Goal: Information Seeking & Learning: Compare options

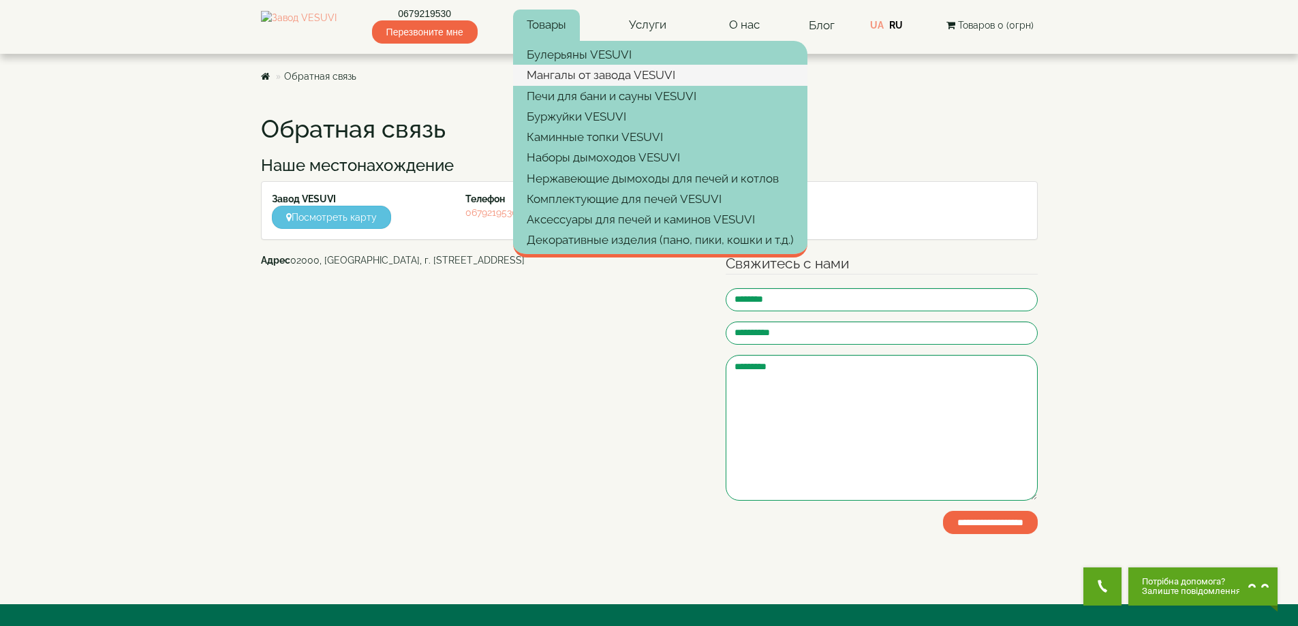
click at [583, 80] on link "Мангалы от завода VESUVI" at bounding box center [660, 75] width 294 height 20
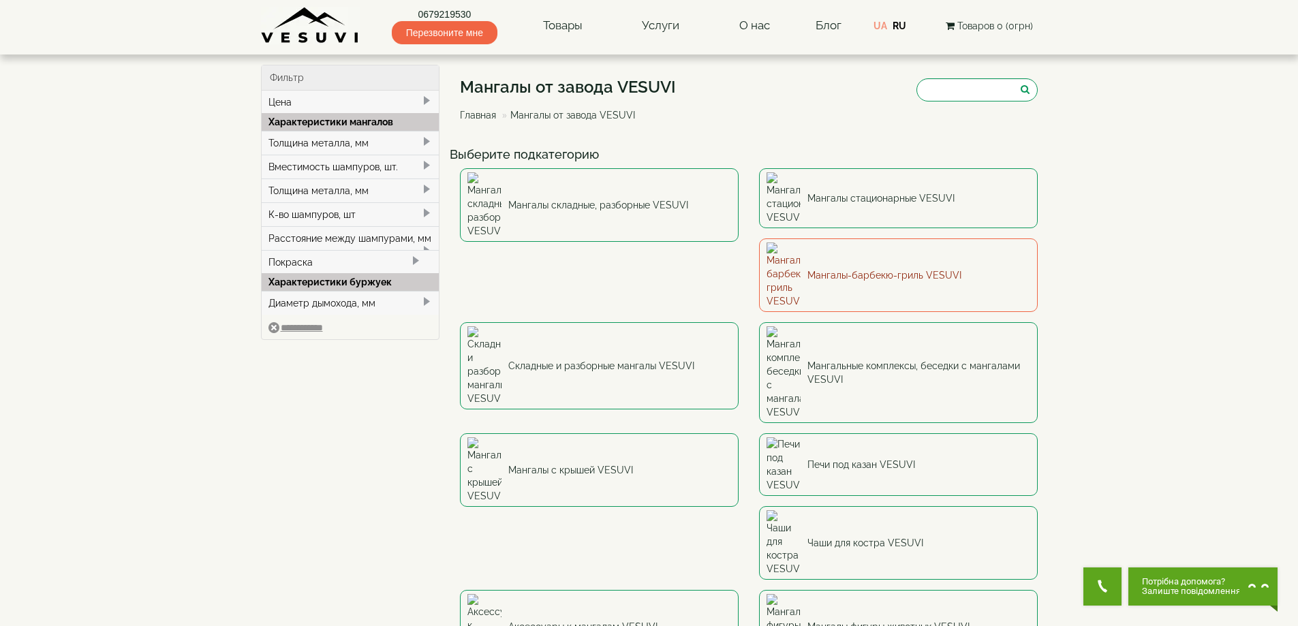
click at [759, 243] on link "Мангалы-барбекю-гриль VESUVI" at bounding box center [898, 275] width 279 height 74
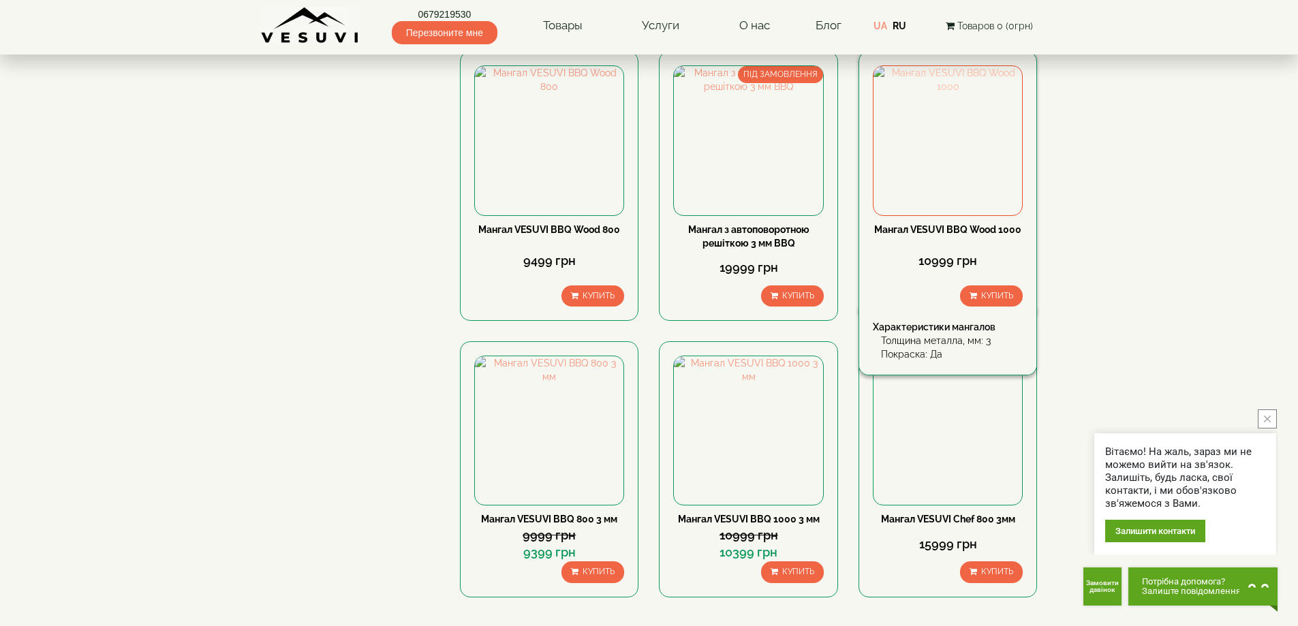
scroll to position [1136, 0]
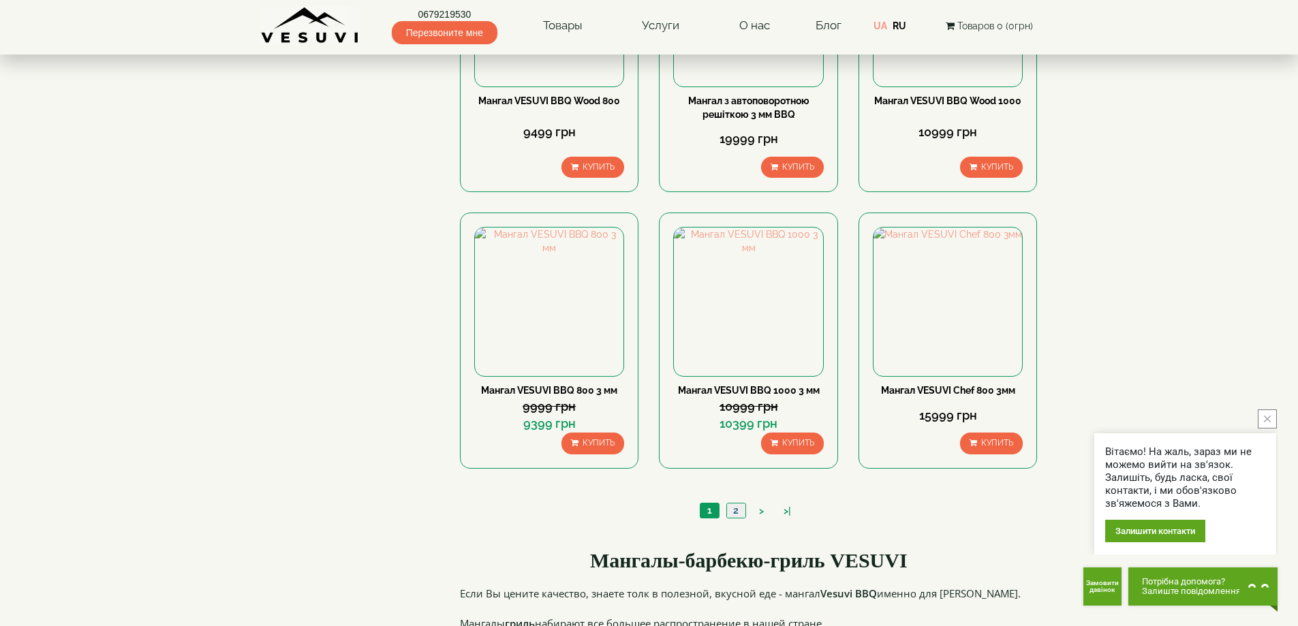
click at [737, 516] on link "2" at bounding box center [735, 511] width 19 height 14
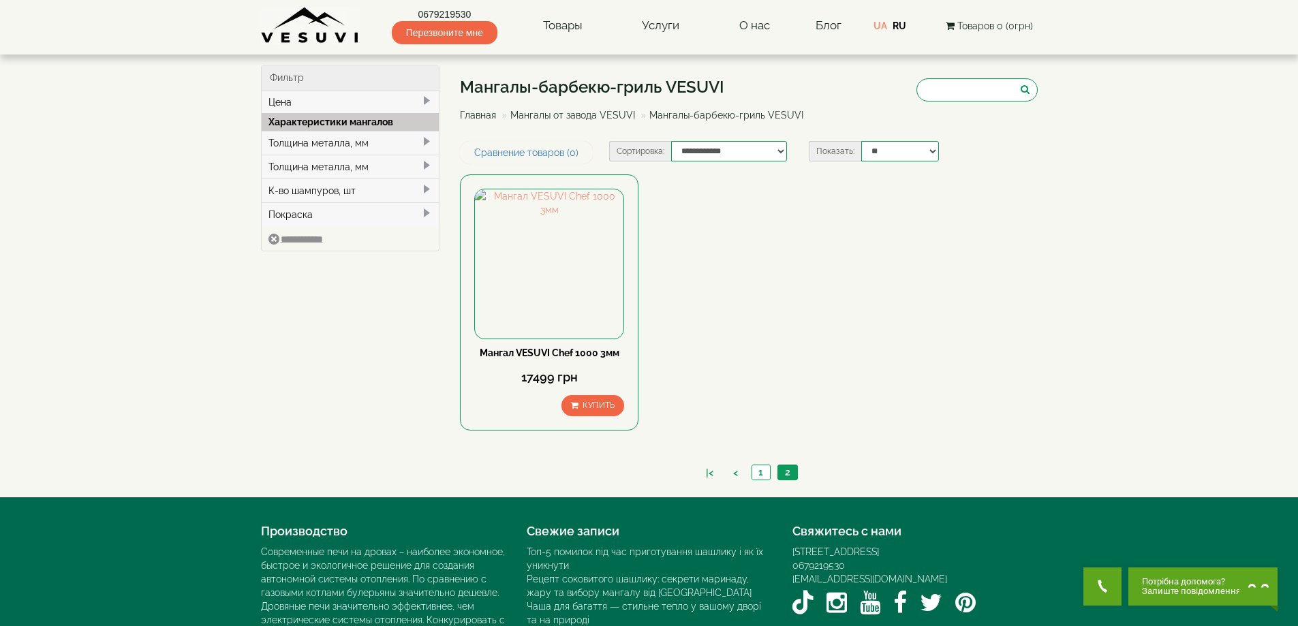
click at [576, 118] on link "Мангалы от завода VESUVI" at bounding box center [572, 115] width 125 height 11
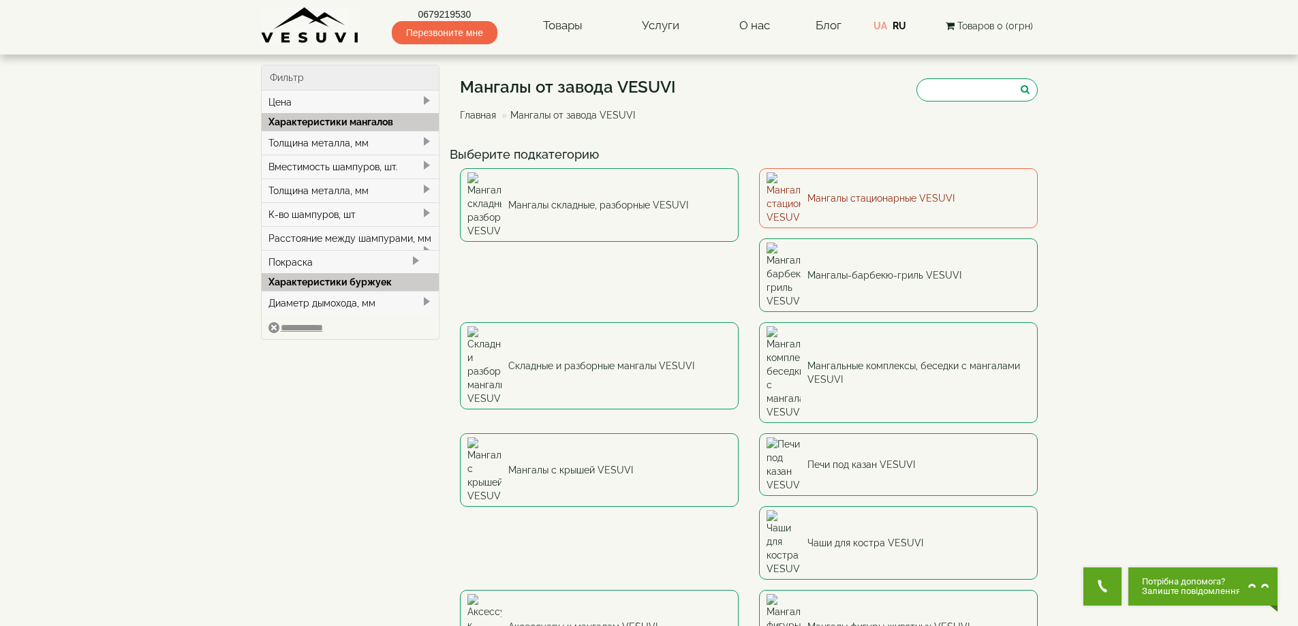
click at [792, 191] on img at bounding box center [784, 198] width 34 height 52
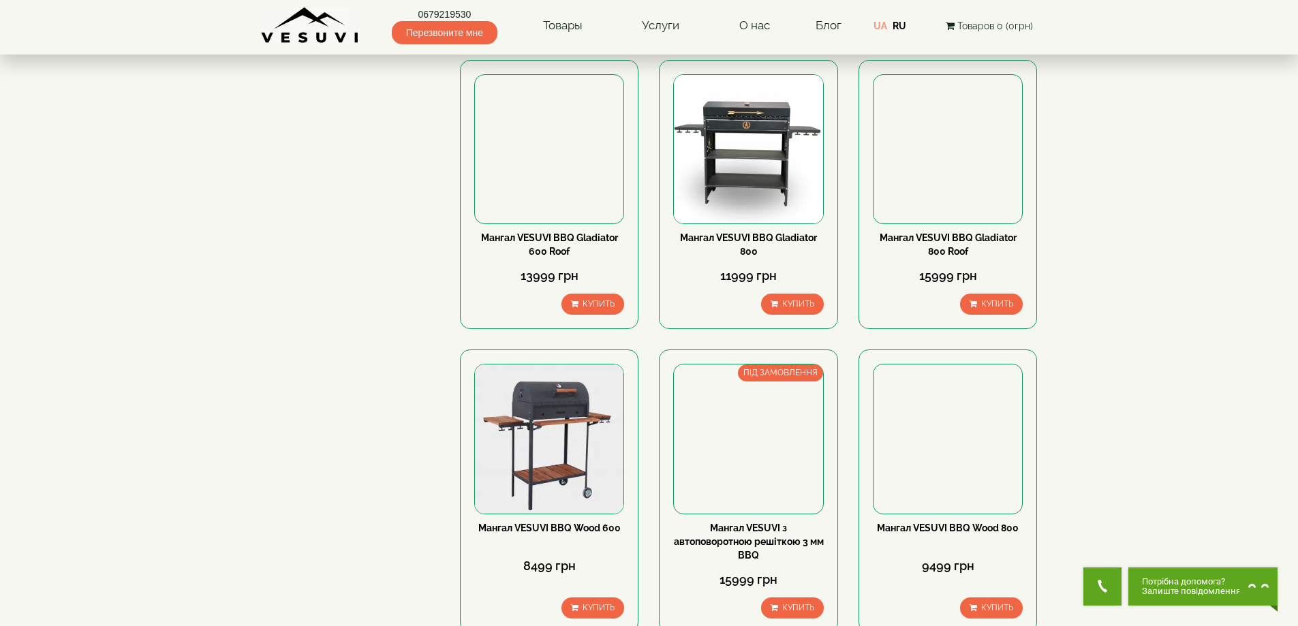
scroll to position [1136, 0]
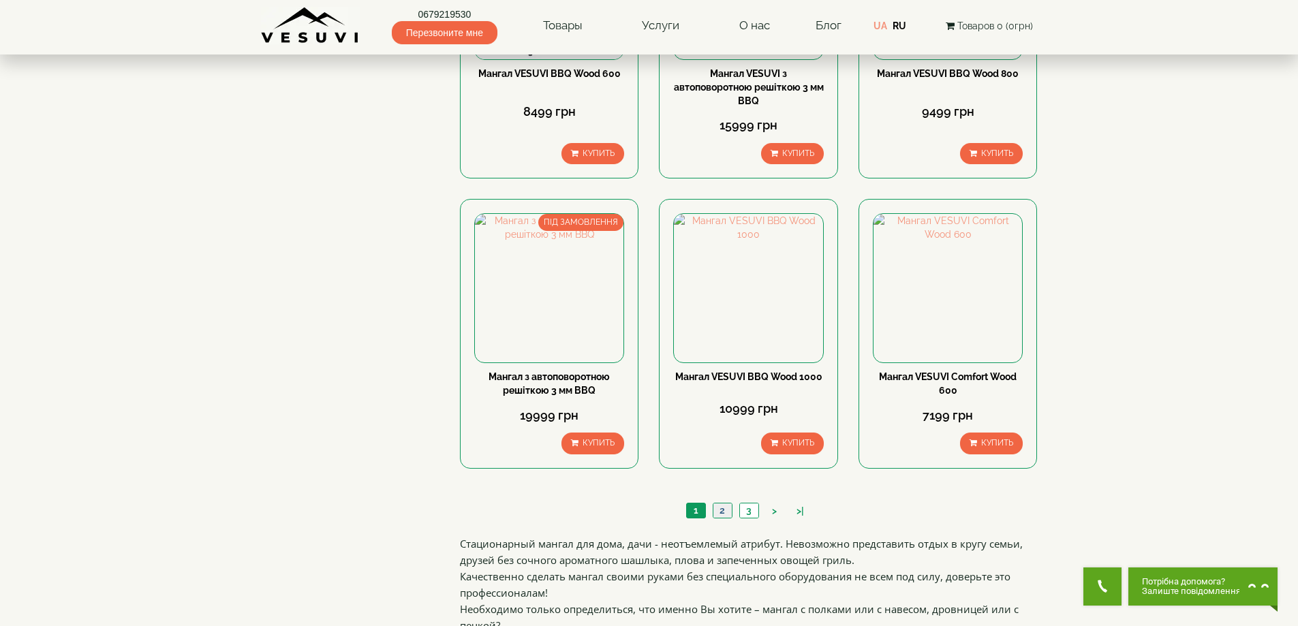
click at [723, 512] on link "2" at bounding box center [722, 511] width 19 height 14
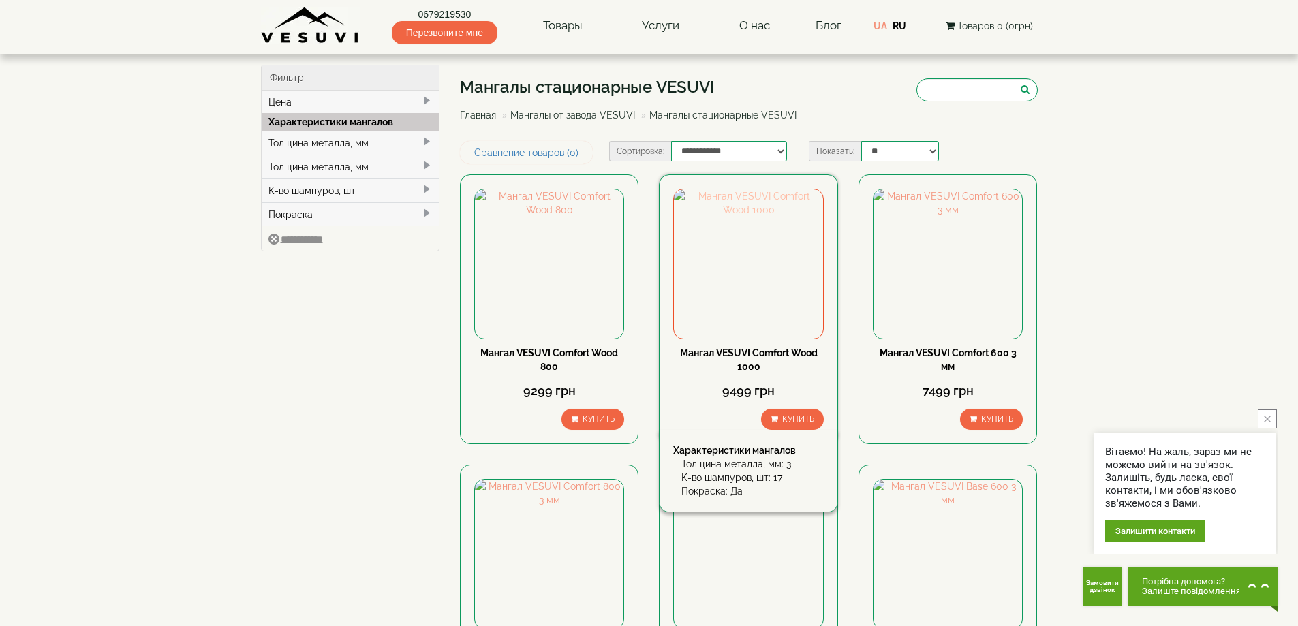
click at [754, 294] on img at bounding box center [748, 263] width 149 height 149
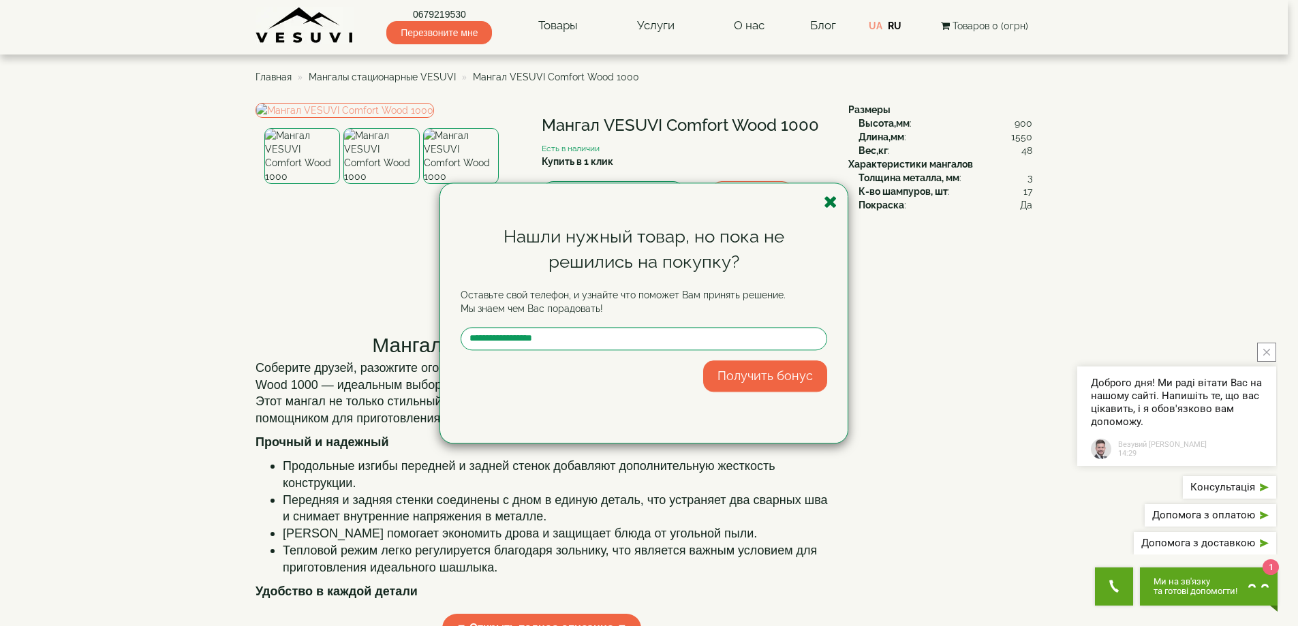
click at [831, 204] on icon "button" at bounding box center [831, 202] width 14 height 17
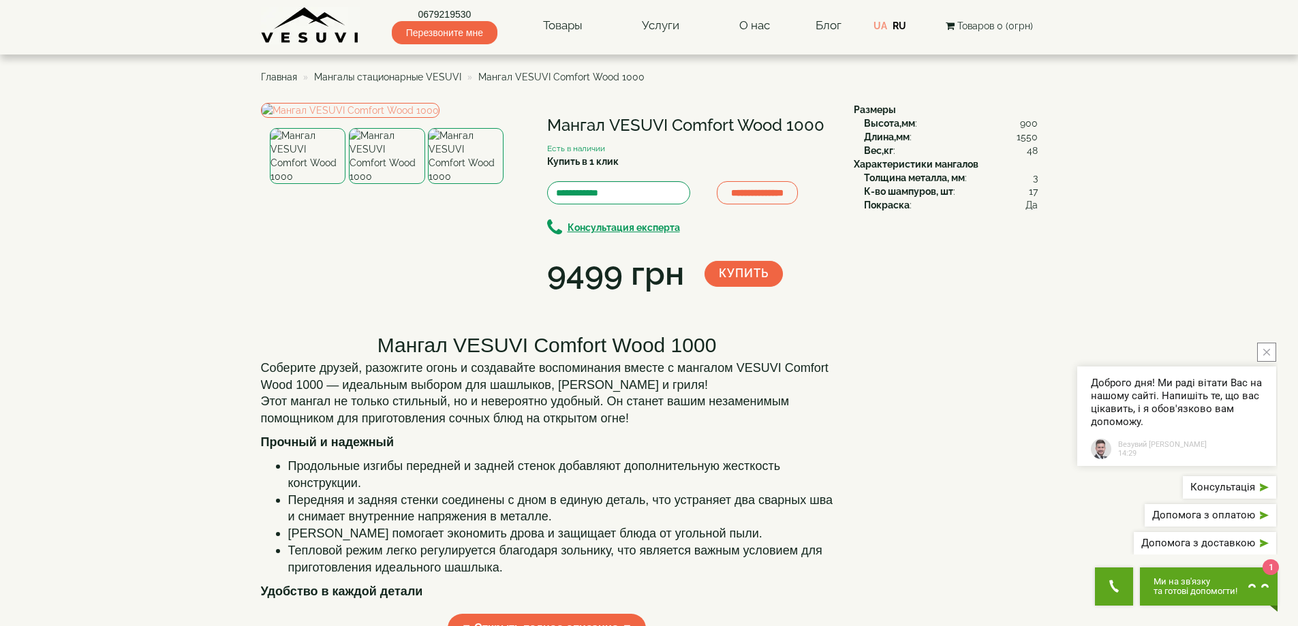
click at [426, 74] on span "Мангалы стационарные VESUVI" at bounding box center [387, 77] width 147 height 11
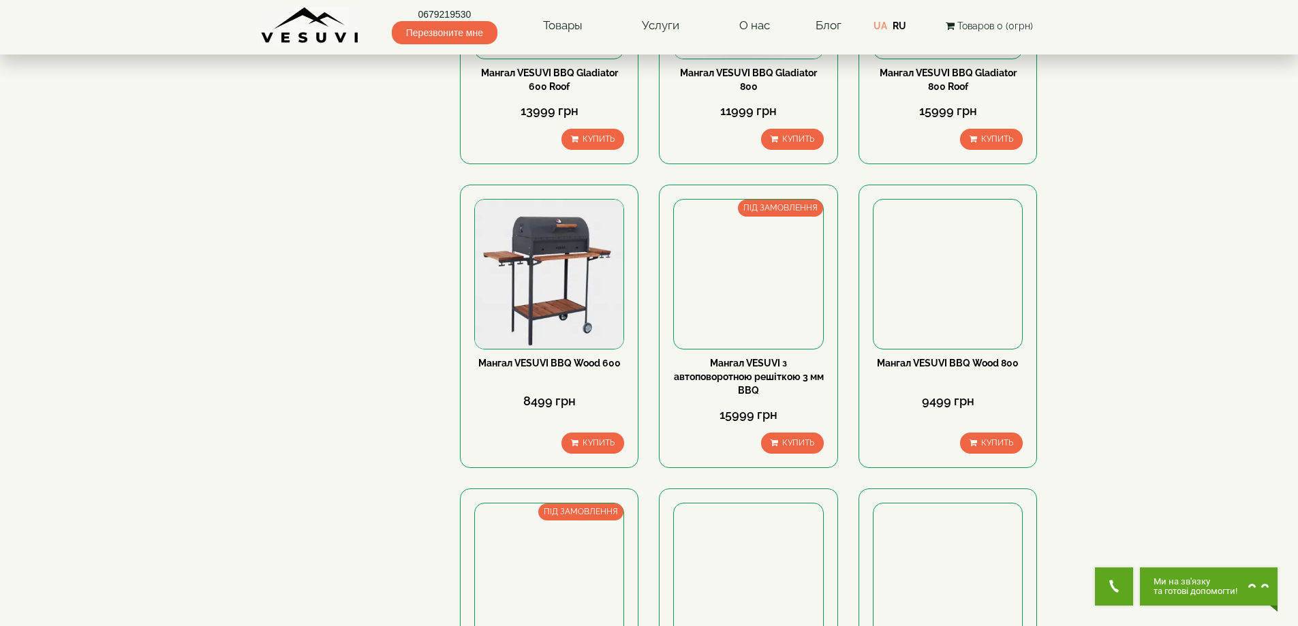
scroll to position [1249, 0]
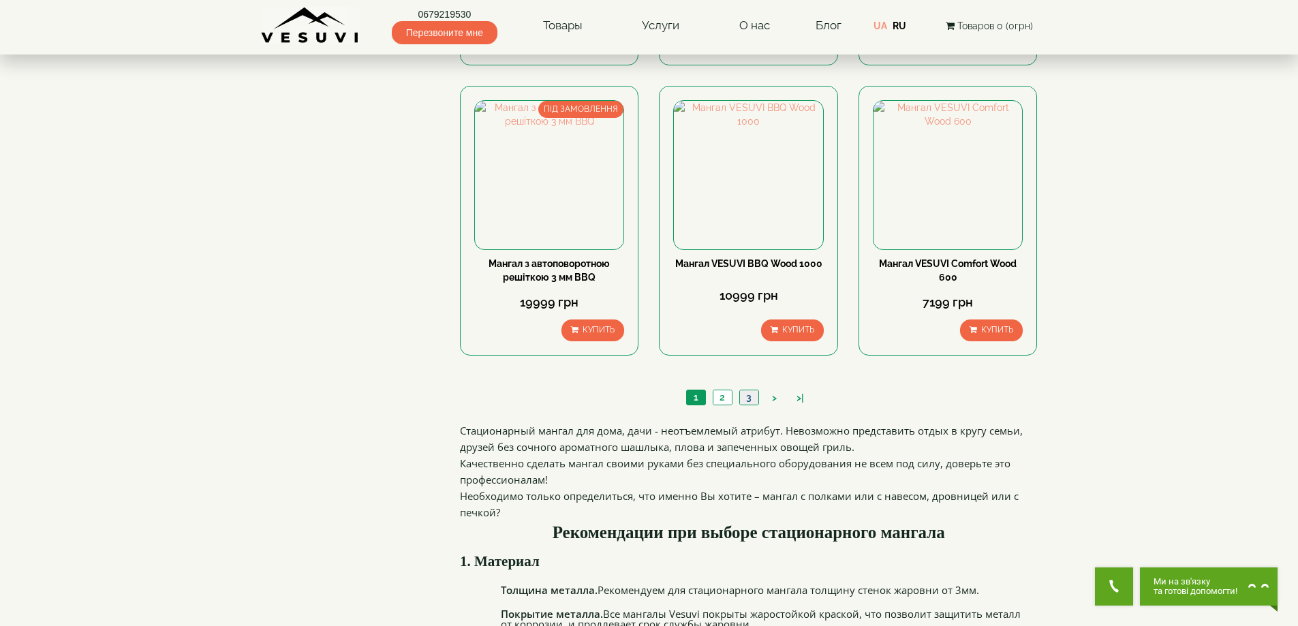
click at [741, 399] on link "3" at bounding box center [748, 397] width 19 height 14
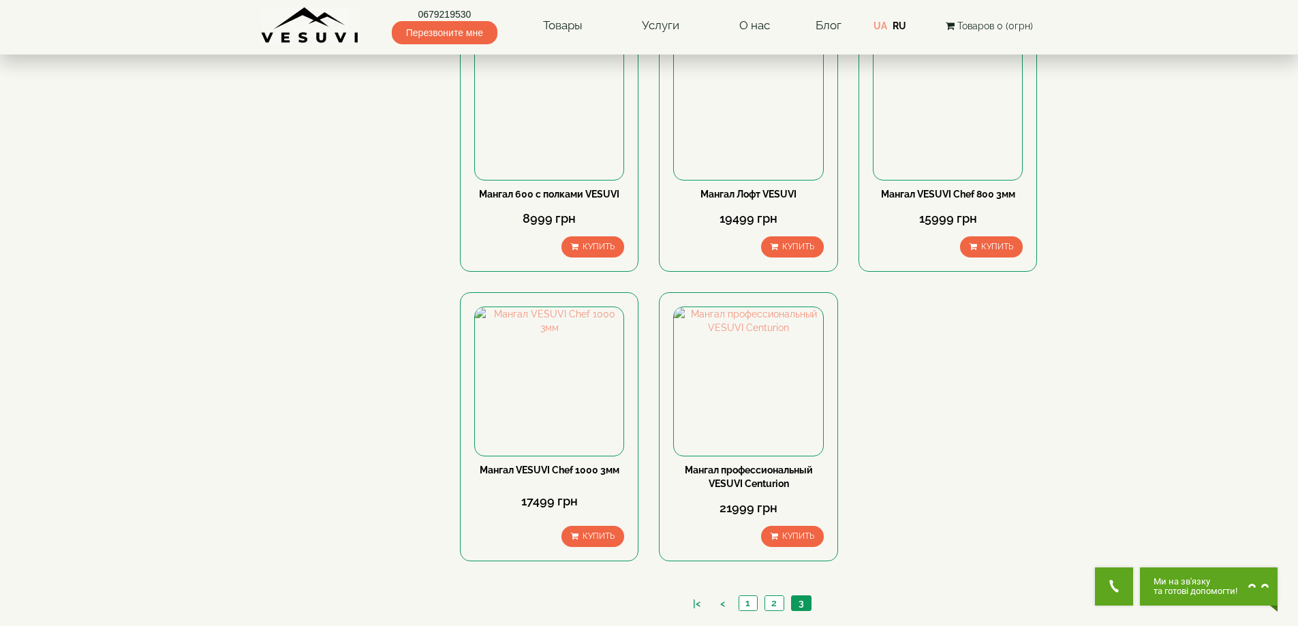
scroll to position [455, 0]
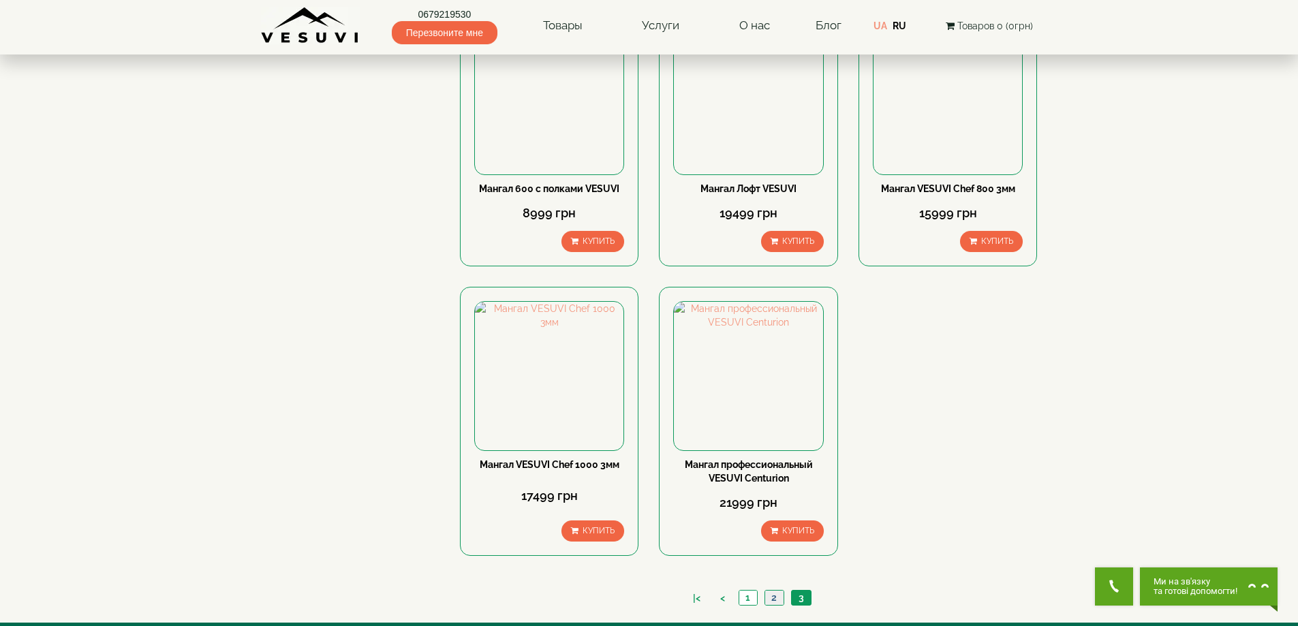
click at [776, 591] on link "2" at bounding box center [774, 598] width 19 height 14
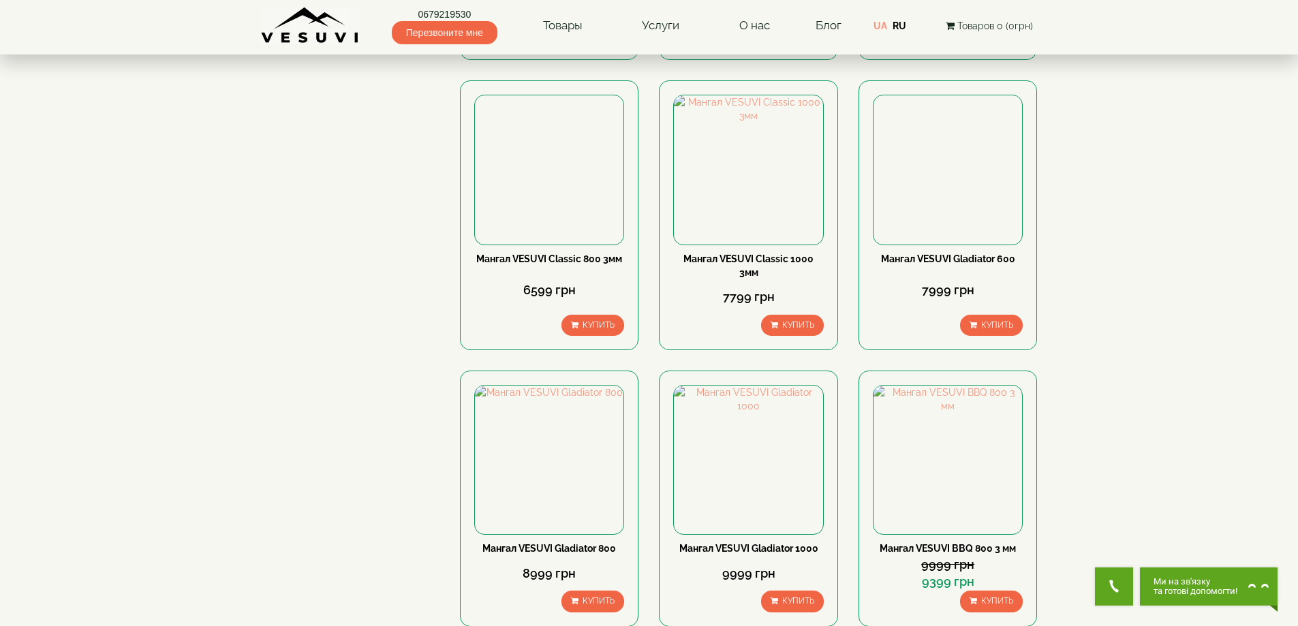
scroll to position [1136, 0]
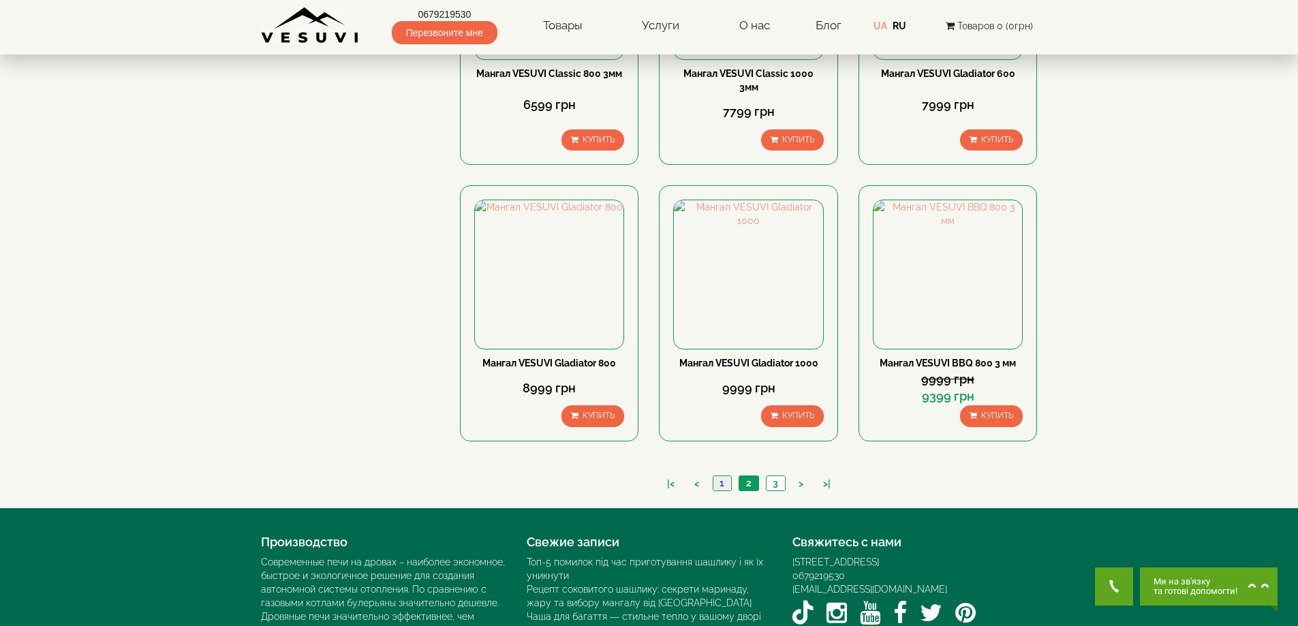
click at [726, 487] on link "1" at bounding box center [722, 483] width 18 height 14
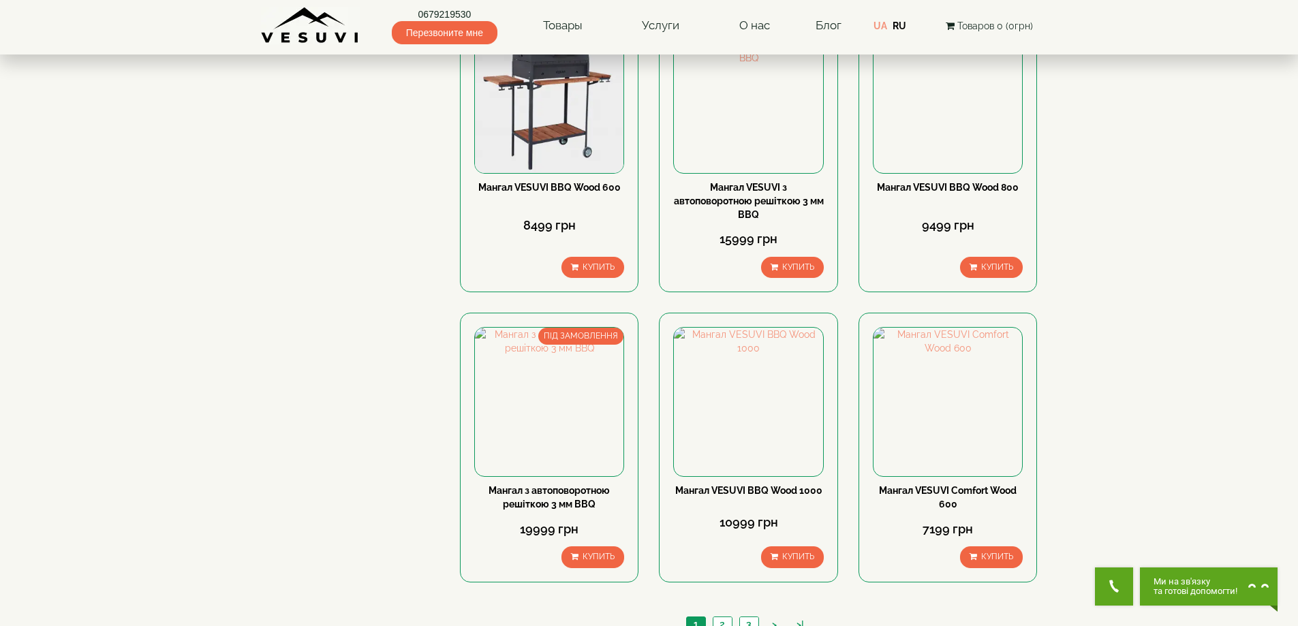
scroll to position [795, 0]
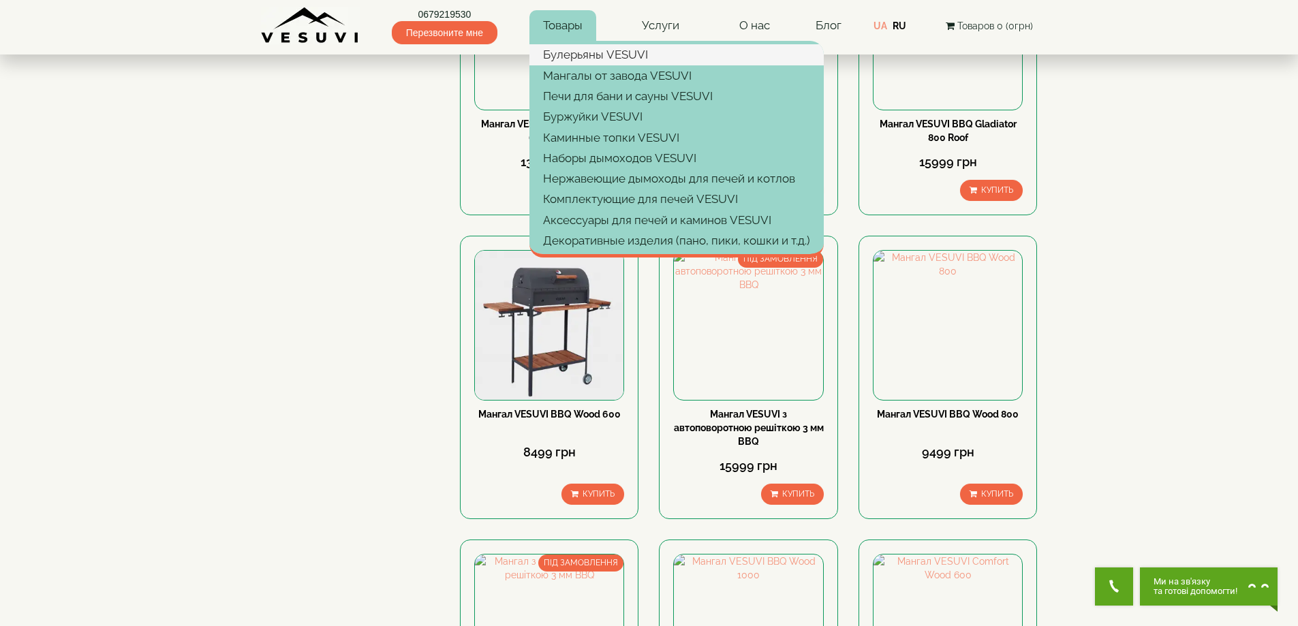
click at [574, 59] on link "Булерьяны VESUVI" at bounding box center [676, 54] width 294 height 20
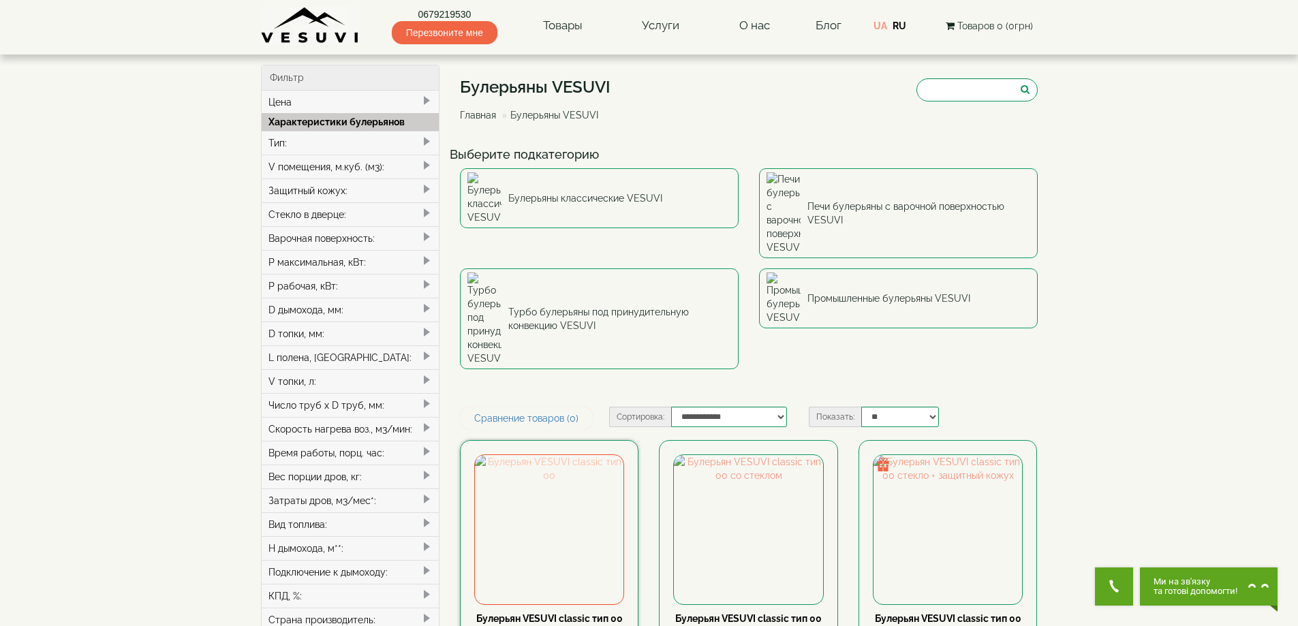
click at [553, 456] on img at bounding box center [549, 529] width 149 height 149
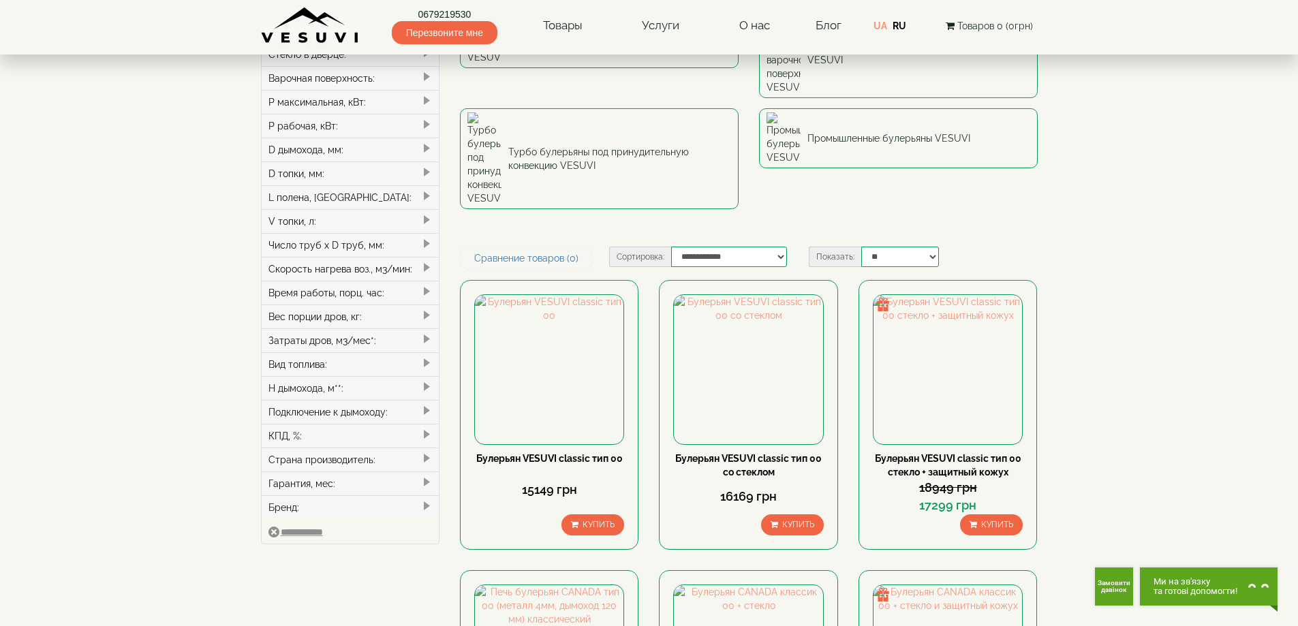
scroll to position [455, 0]
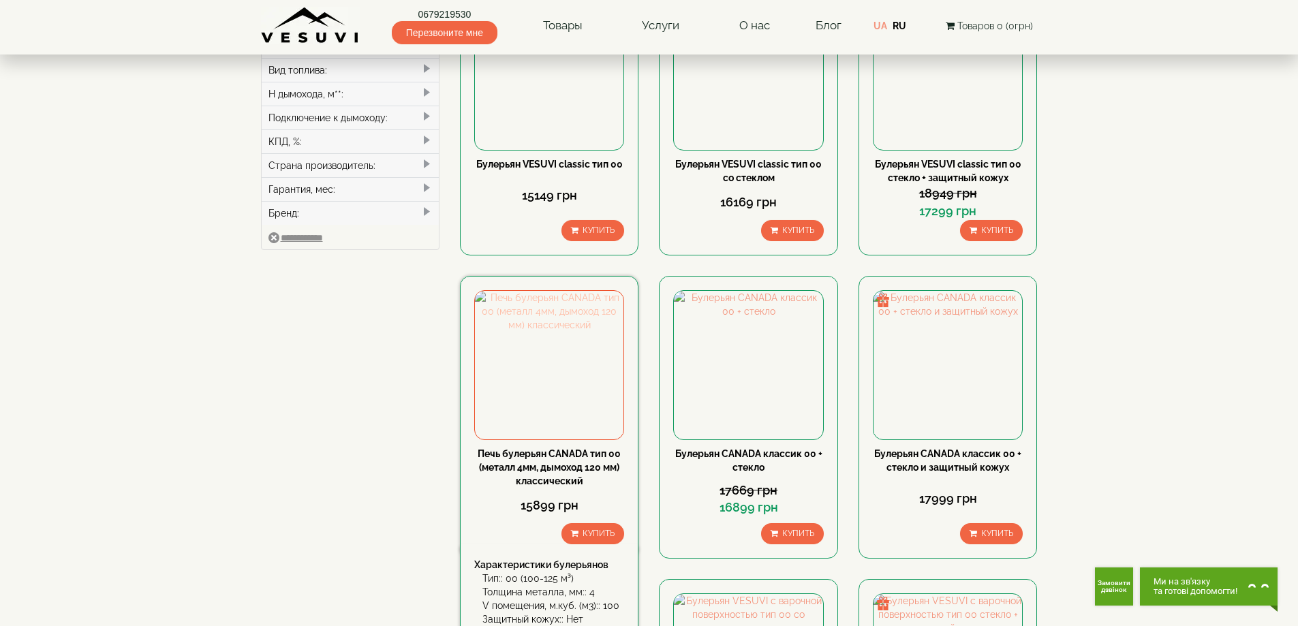
click at [562, 291] on img at bounding box center [549, 365] width 149 height 149
